Goal: Task Accomplishment & Management: Use online tool/utility

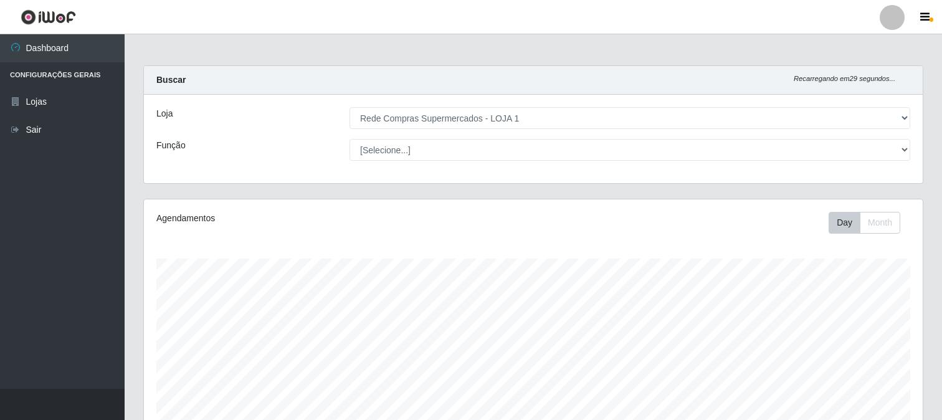
select select "158"
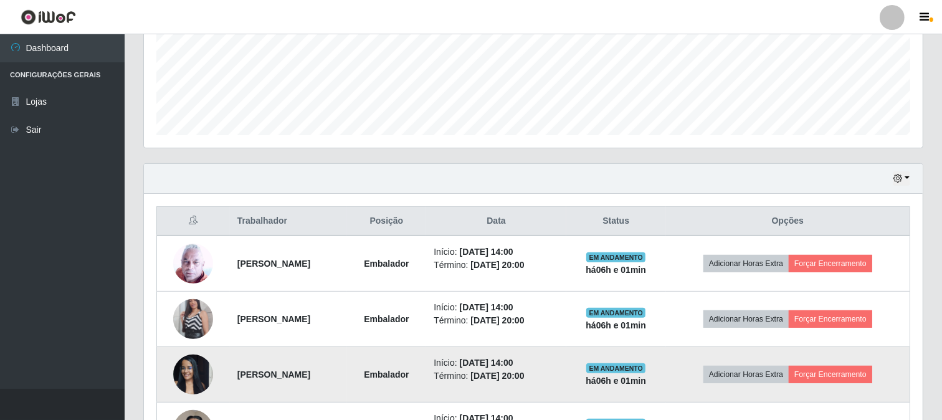
scroll to position [258, 779]
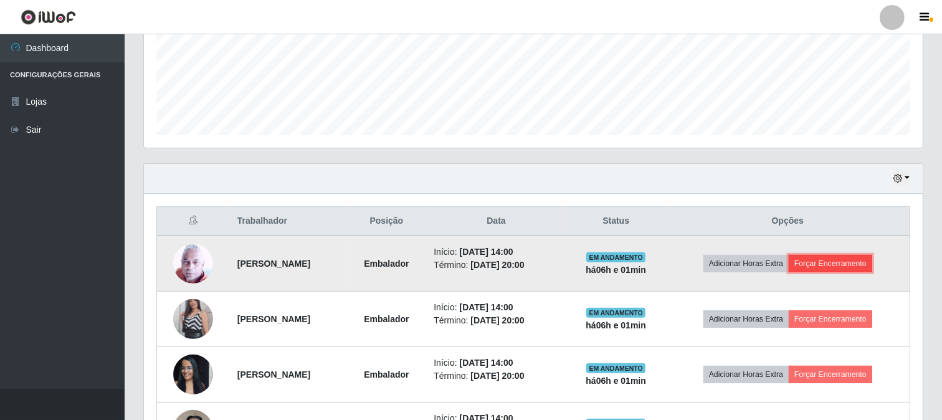
click at [851, 265] on button "Forçar Encerramento" at bounding box center [831, 263] width 84 height 17
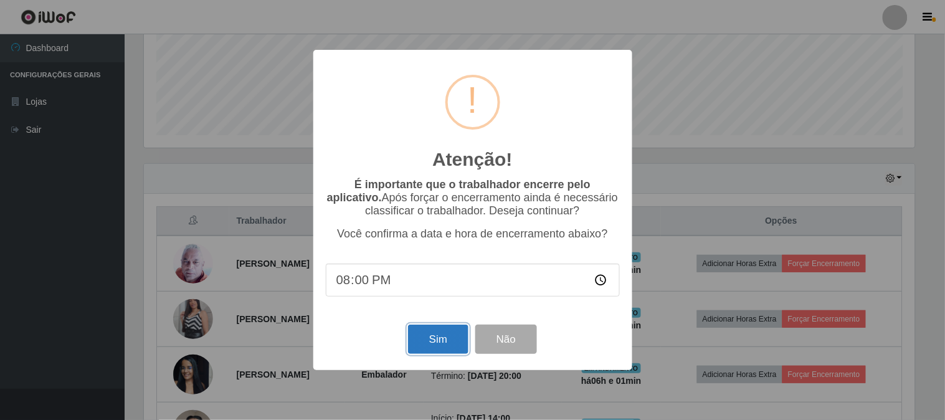
click at [421, 339] on button "Sim" at bounding box center [438, 339] width 60 height 29
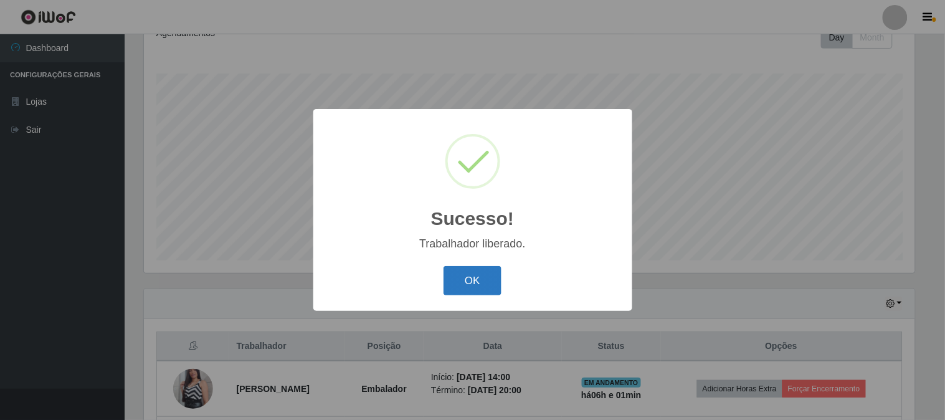
click at [472, 282] on button "OK" at bounding box center [473, 280] width 58 height 29
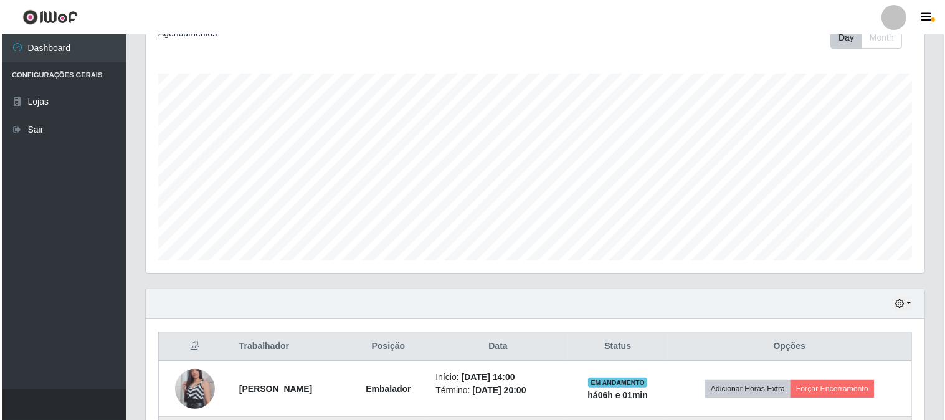
scroll to position [324, 0]
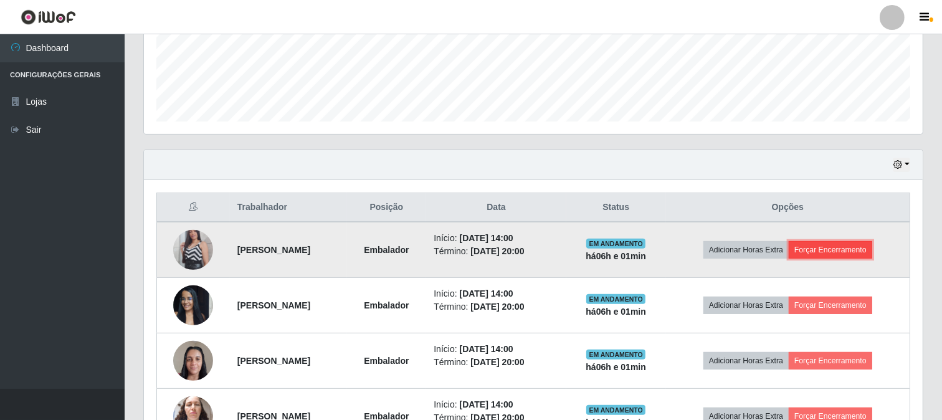
click at [864, 251] on button "Forçar Encerramento" at bounding box center [831, 249] width 84 height 17
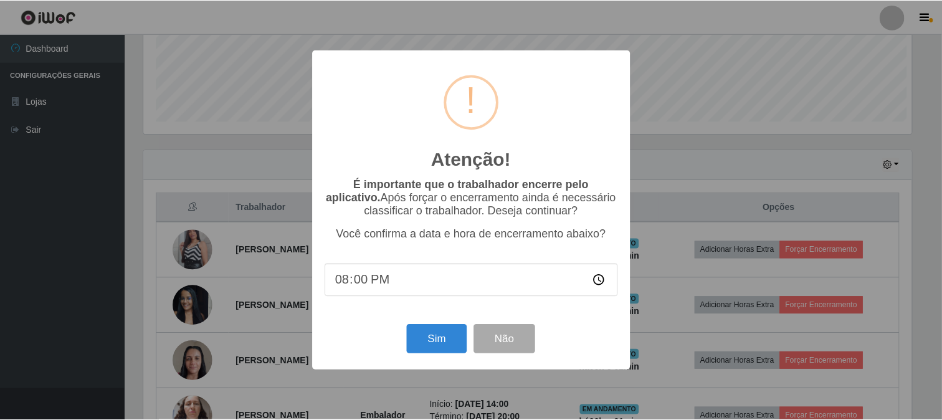
scroll to position [258, 771]
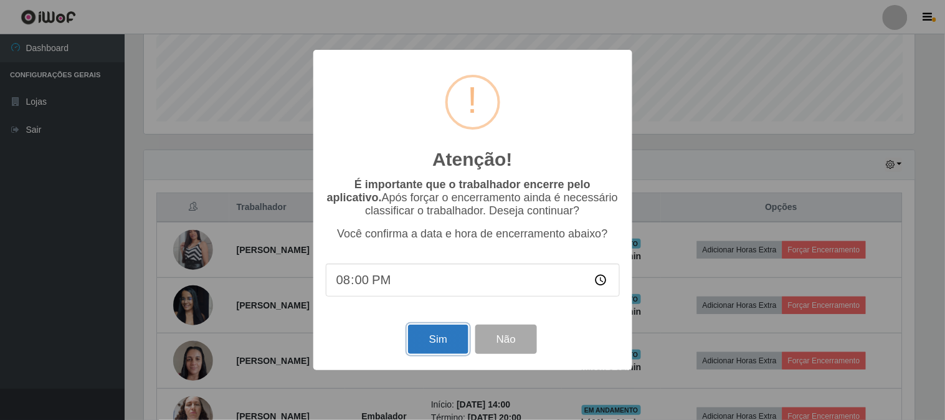
click at [428, 343] on button "Sim" at bounding box center [438, 339] width 60 height 29
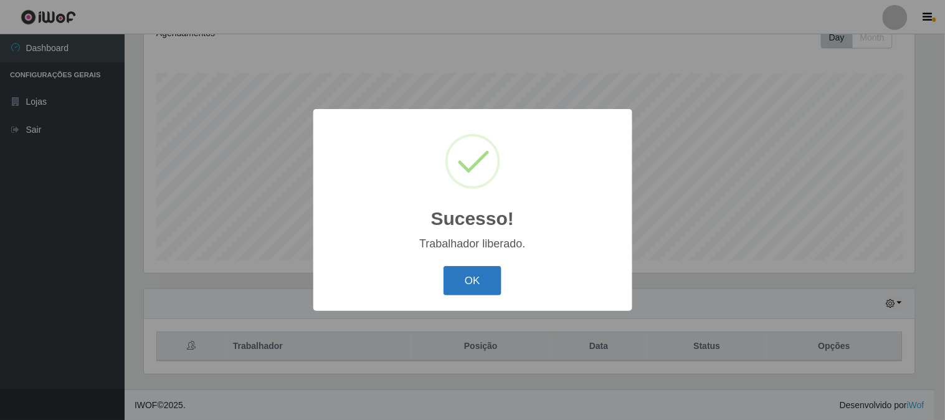
click at [483, 283] on button "OK" at bounding box center [473, 280] width 58 height 29
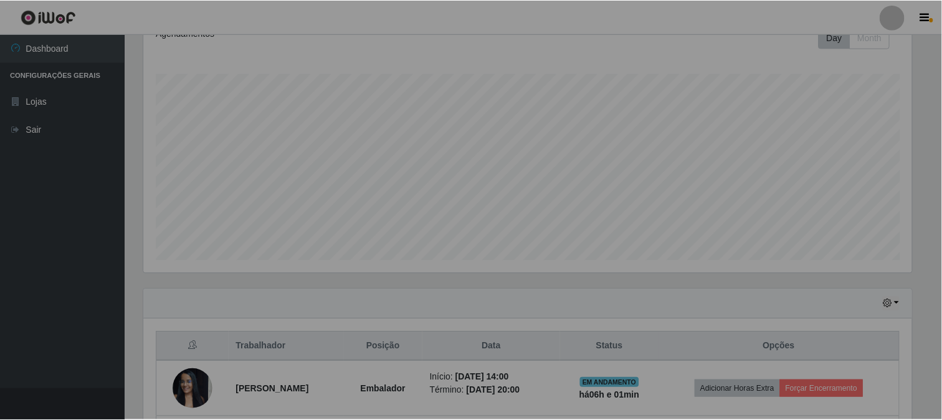
scroll to position [258, 779]
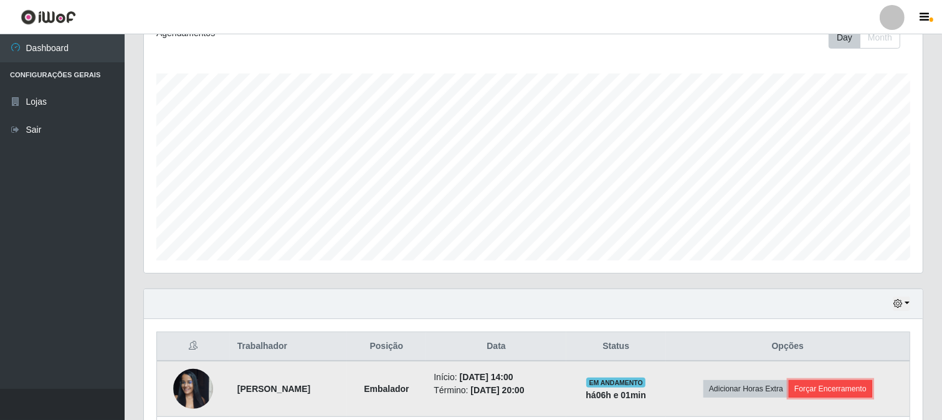
click at [839, 386] on button "Forçar Encerramento" at bounding box center [831, 388] width 84 height 17
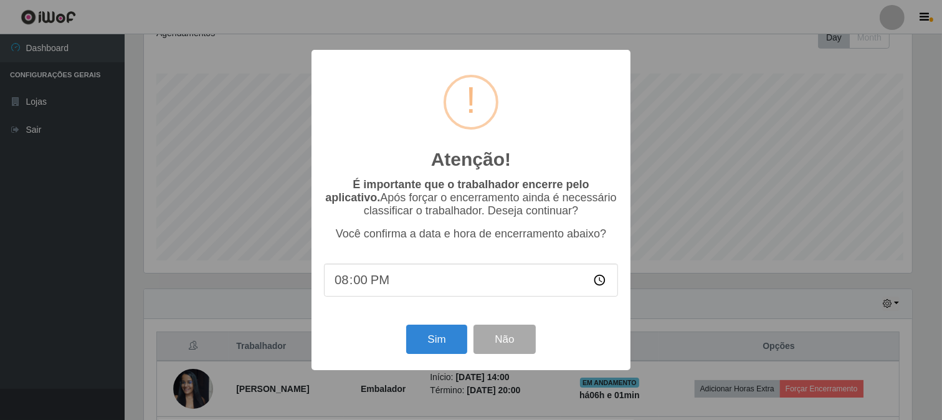
scroll to position [258, 771]
click at [431, 343] on button "Sim" at bounding box center [438, 339] width 60 height 29
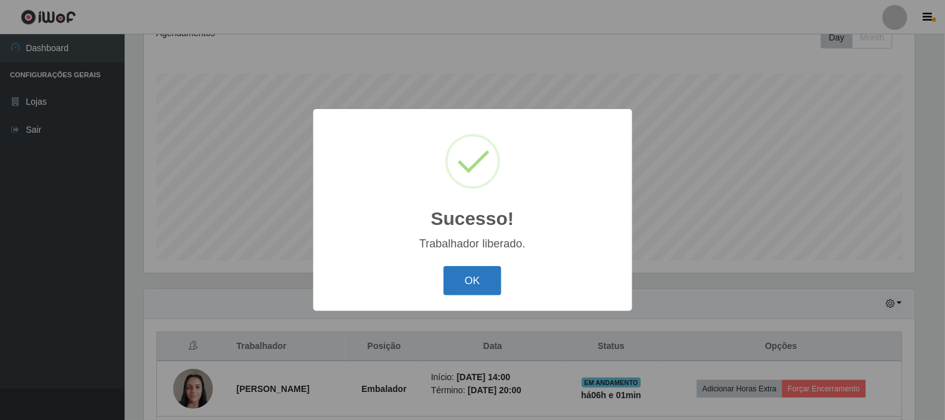
click at [479, 279] on button "OK" at bounding box center [473, 280] width 58 height 29
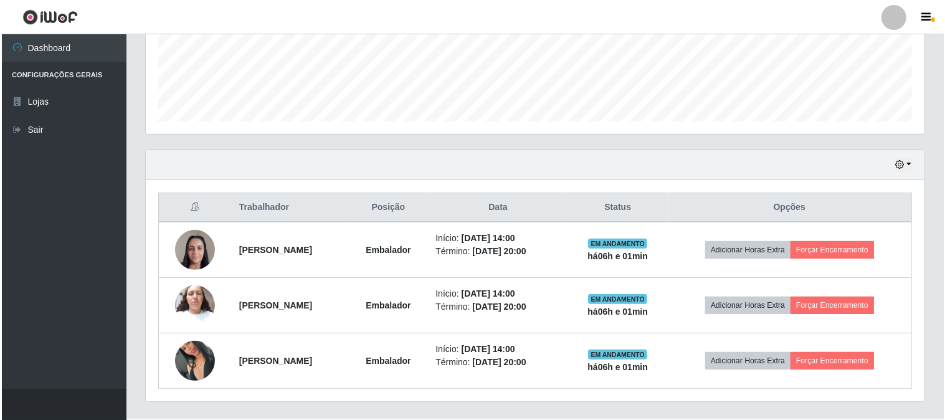
scroll to position [0, 0]
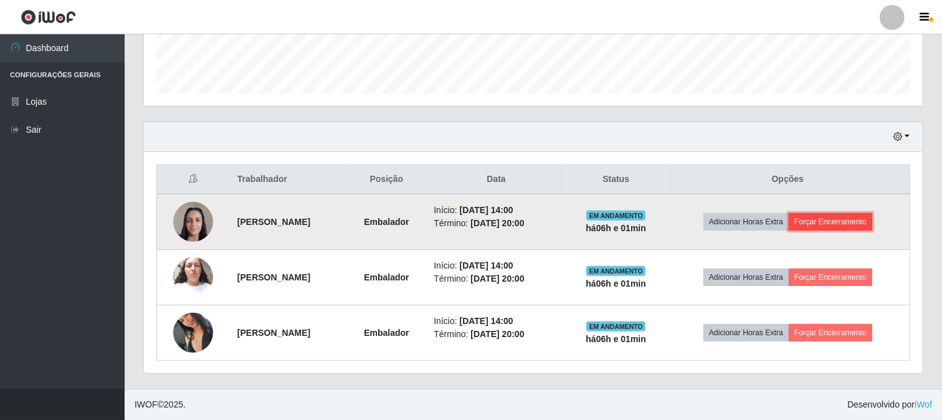
click at [838, 219] on button "Forçar Encerramento" at bounding box center [831, 221] width 84 height 17
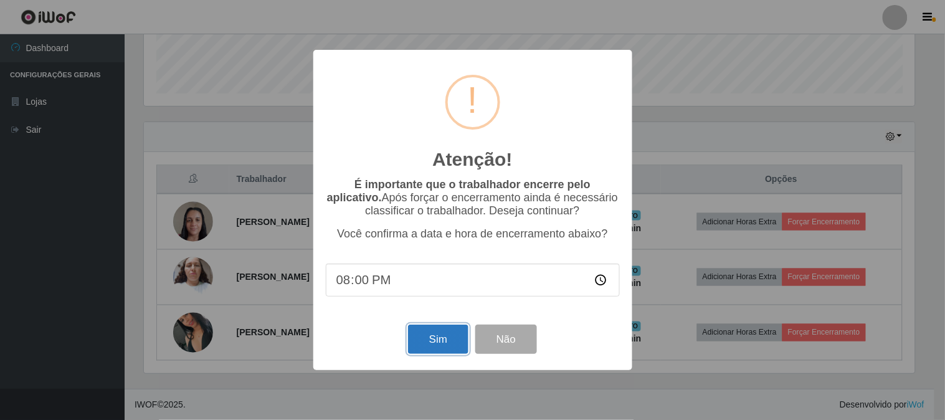
click at [442, 346] on button "Sim" at bounding box center [438, 339] width 60 height 29
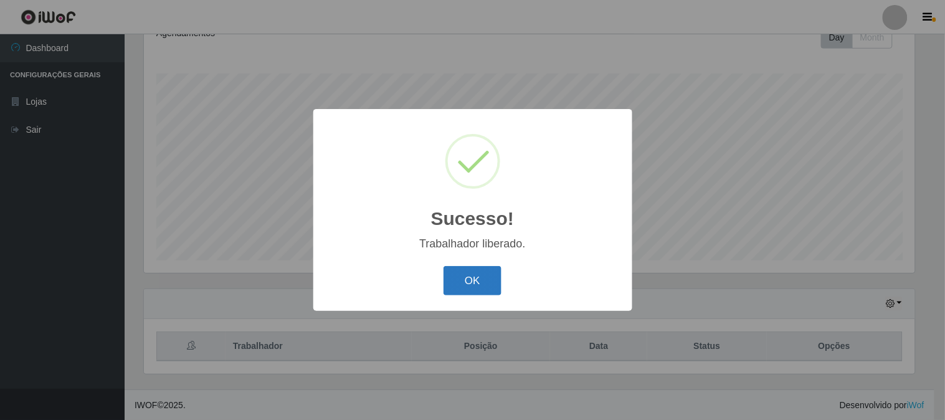
click at [475, 279] on button "OK" at bounding box center [473, 280] width 58 height 29
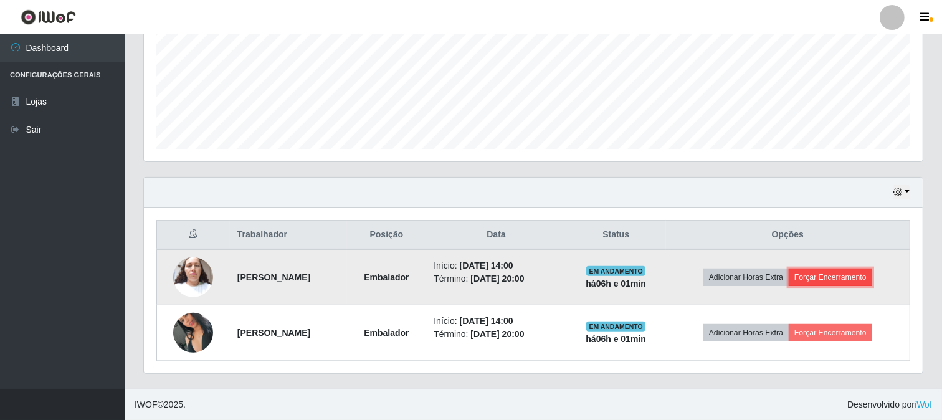
click at [816, 275] on button "Forçar Encerramento" at bounding box center [831, 277] width 84 height 17
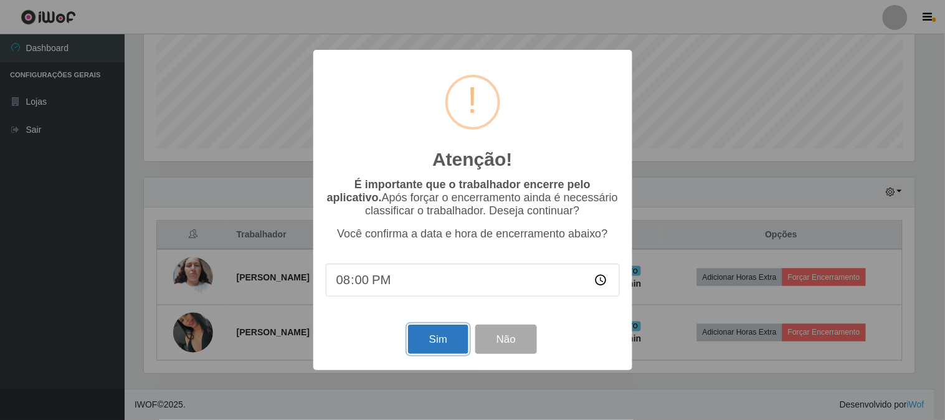
click at [427, 345] on button "Sim" at bounding box center [438, 339] width 60 height 29
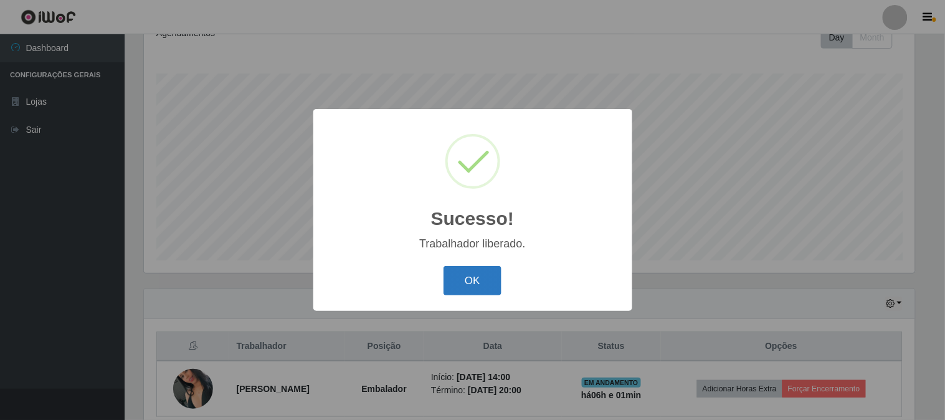
click at [475, 279] on button "OK" at bounding box center [473, 280] width 58 height 29
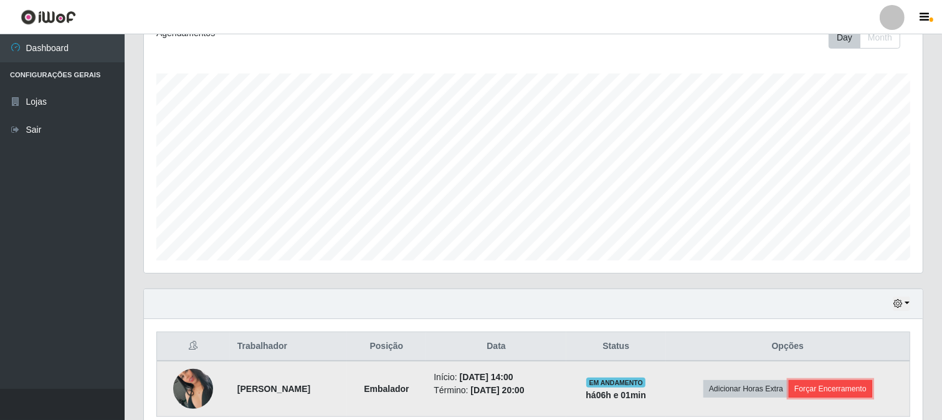
click at [835, 386] on button "Forçar Encerramento" at bounding box center [831, 388] width 84 height 17
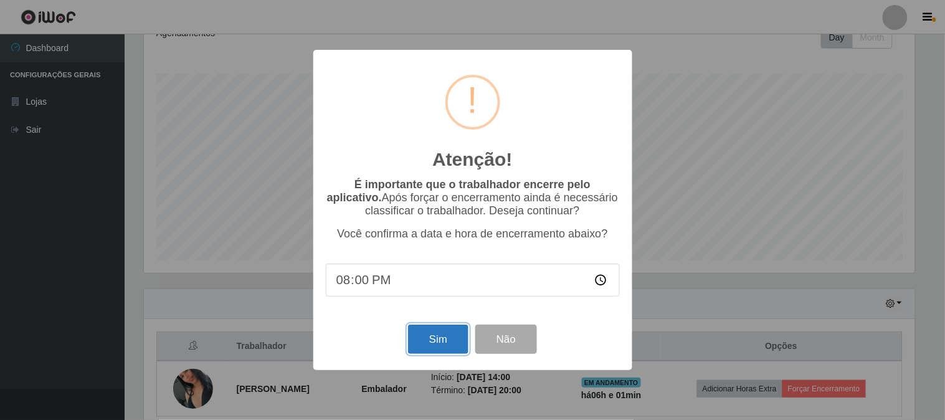
click at [446, 327] on button "Sim" at bounding box center [438, 339] width 60 height 29
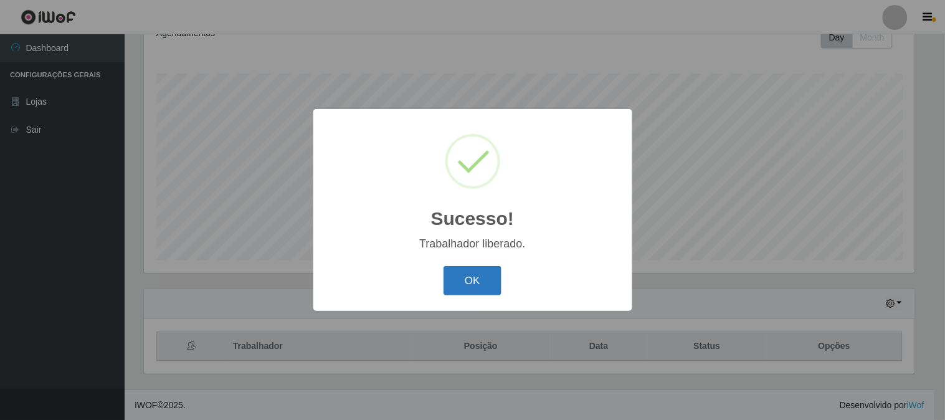
click at [484, 274] on button "OK" at bounding box center [473, 280] width 58 height 29
